Goal: Find contact information: Find contact information

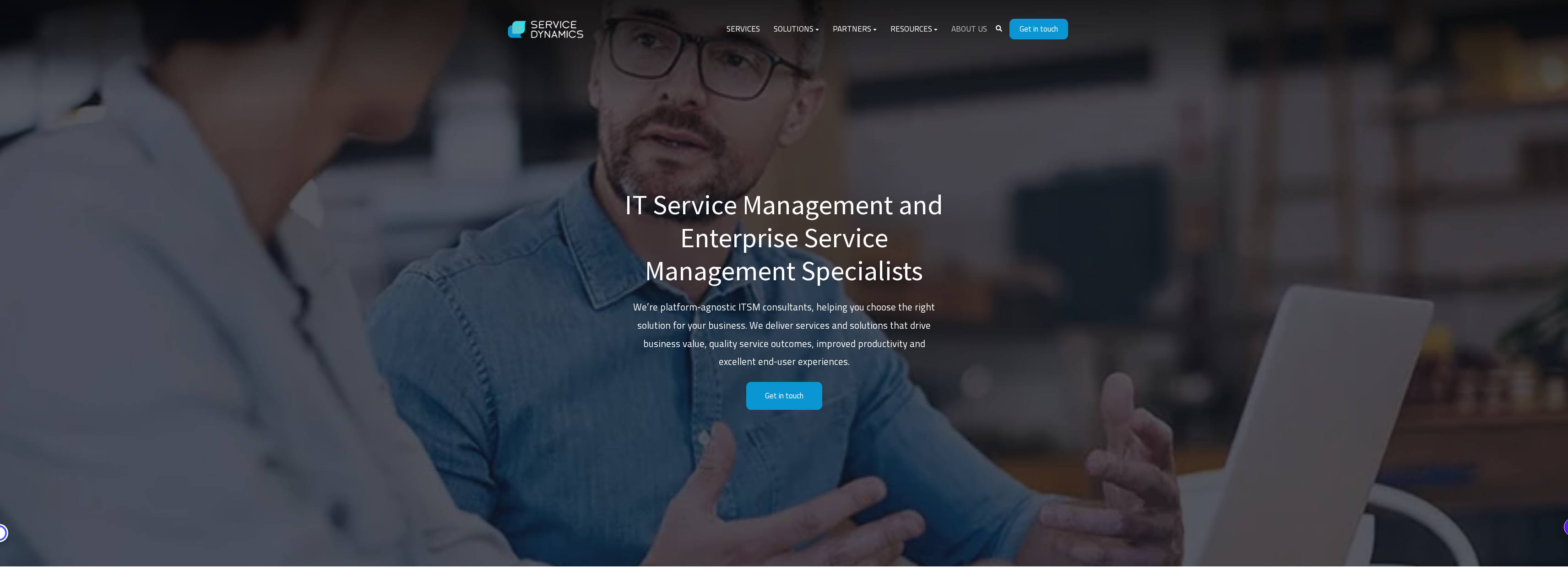
click at [982, 33] on link "About Us" at bounding box center [969, 29] width 49 height 22
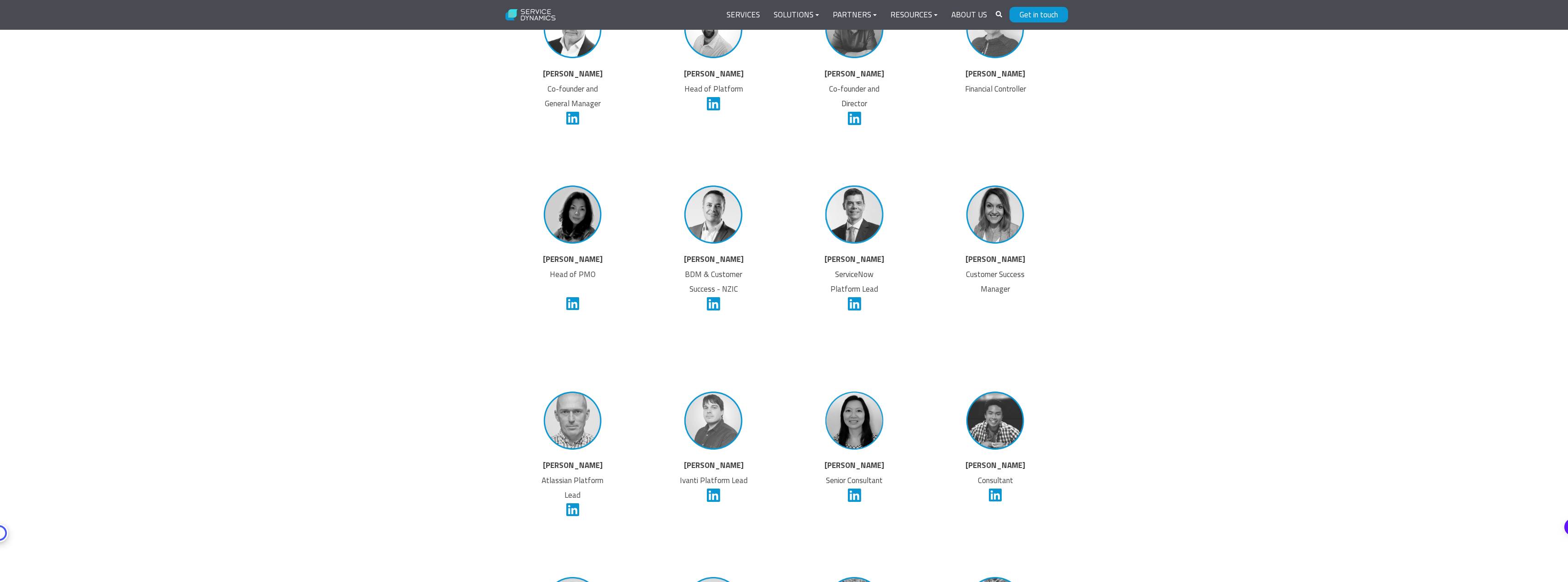
scroll to position [2116, 0]
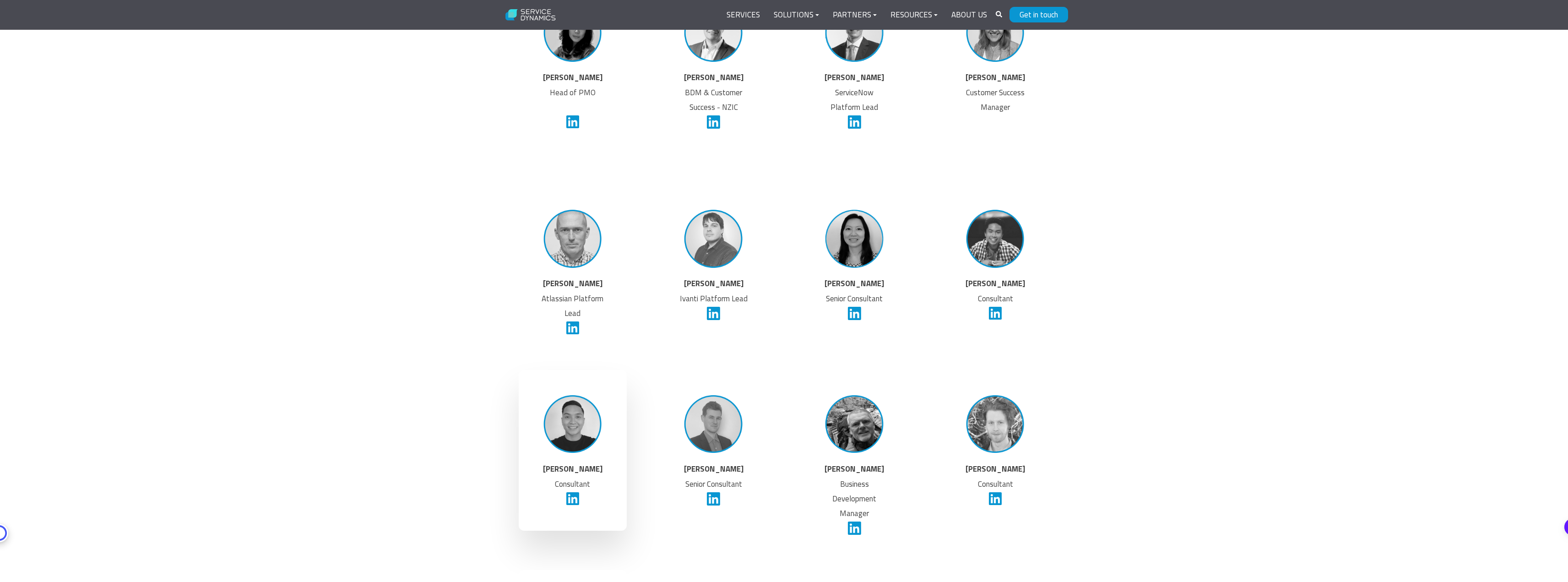
click at [579, 502] on p "Lattrell Sapon Consultant" at bounding box center [573, 486] width 69 height 49
click at [577, 503] on icon at bounding box center [573, 499] width 13 height 15
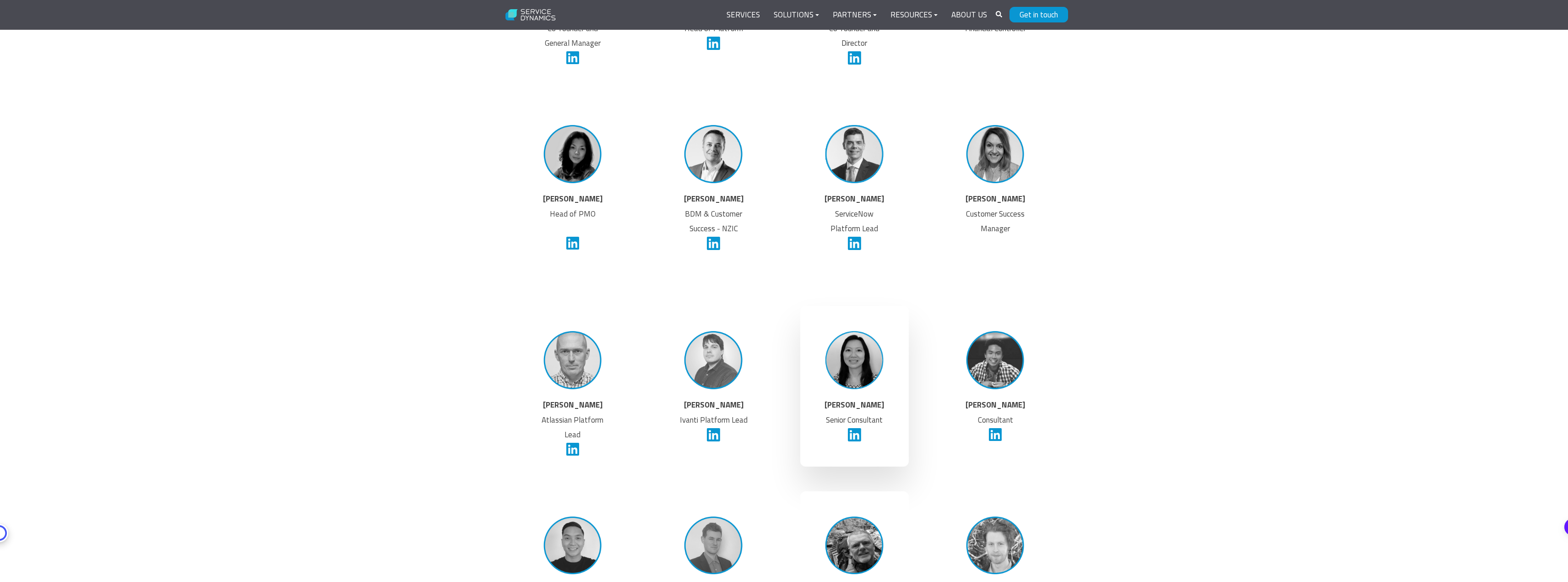
scroll to position [1750, 0]
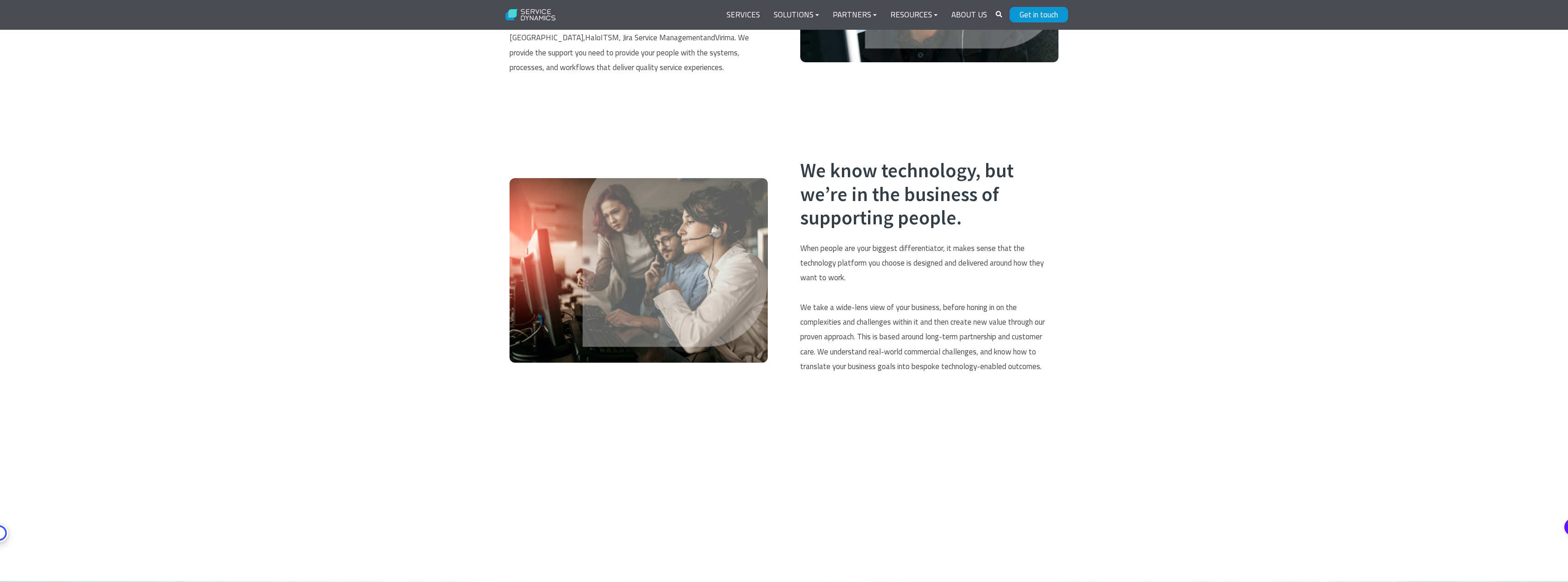
scroll to position [530, 0]
